Goal: Find specific page/section: Find specific page/section

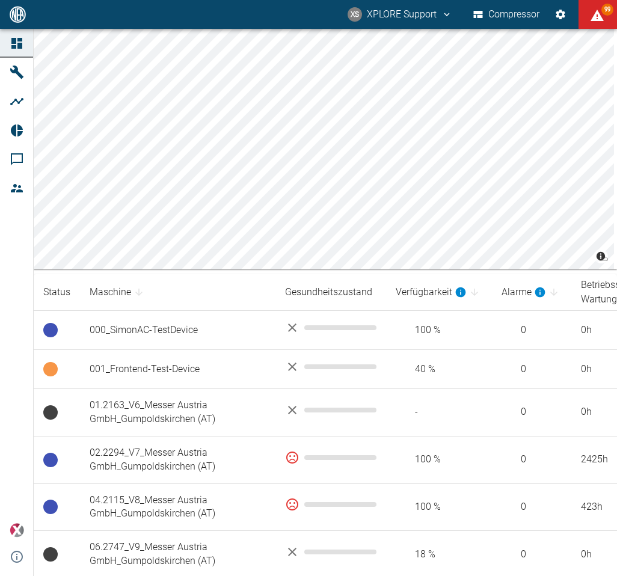
click at [117, 275] on th "Maschine" at bounding box center [177, 292] width 195 height 37
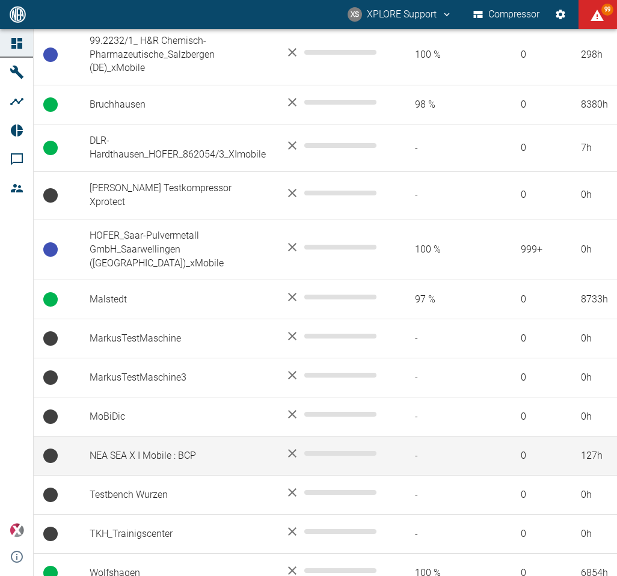
click at [159, 437] on td "NEA SEA X I Mobile : BCP" at bounding box center [177, 456] width 195 height 39
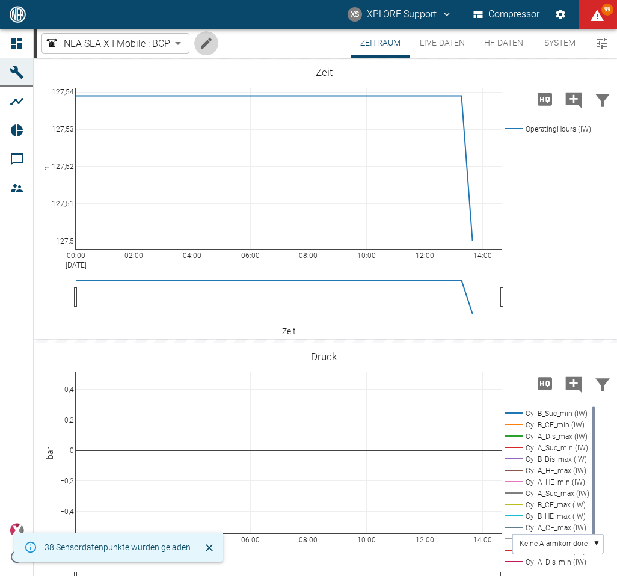
click at [205, 42] on icon "Machine bearbeiten" at bounding box center [206, 43] width 11 height 11
